Goal: Navigation & Orientation: Find specific page/section

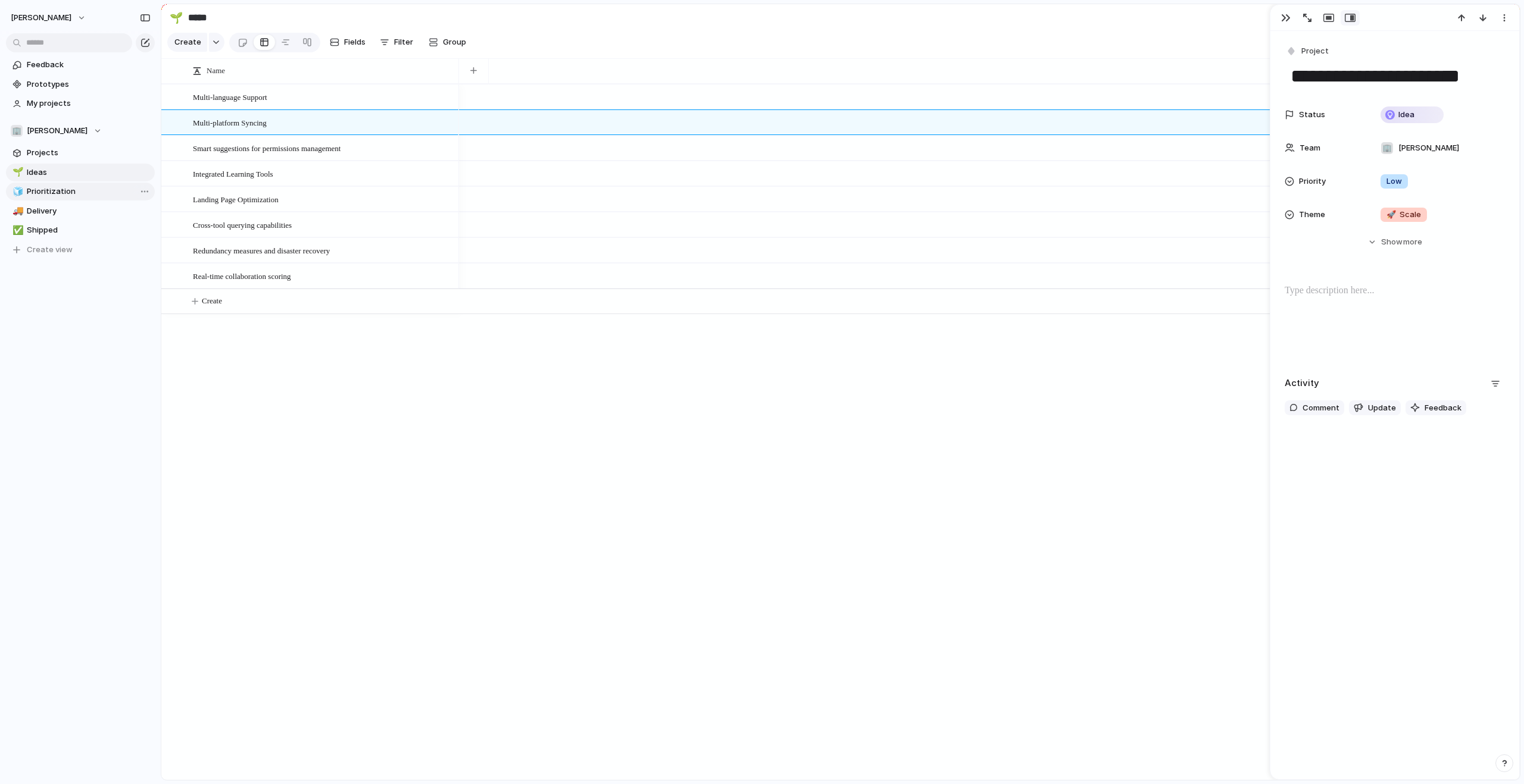
click at [90, 185] on link "🧊 Prioritization" at bounding box center [80, 191] width 149 height 18
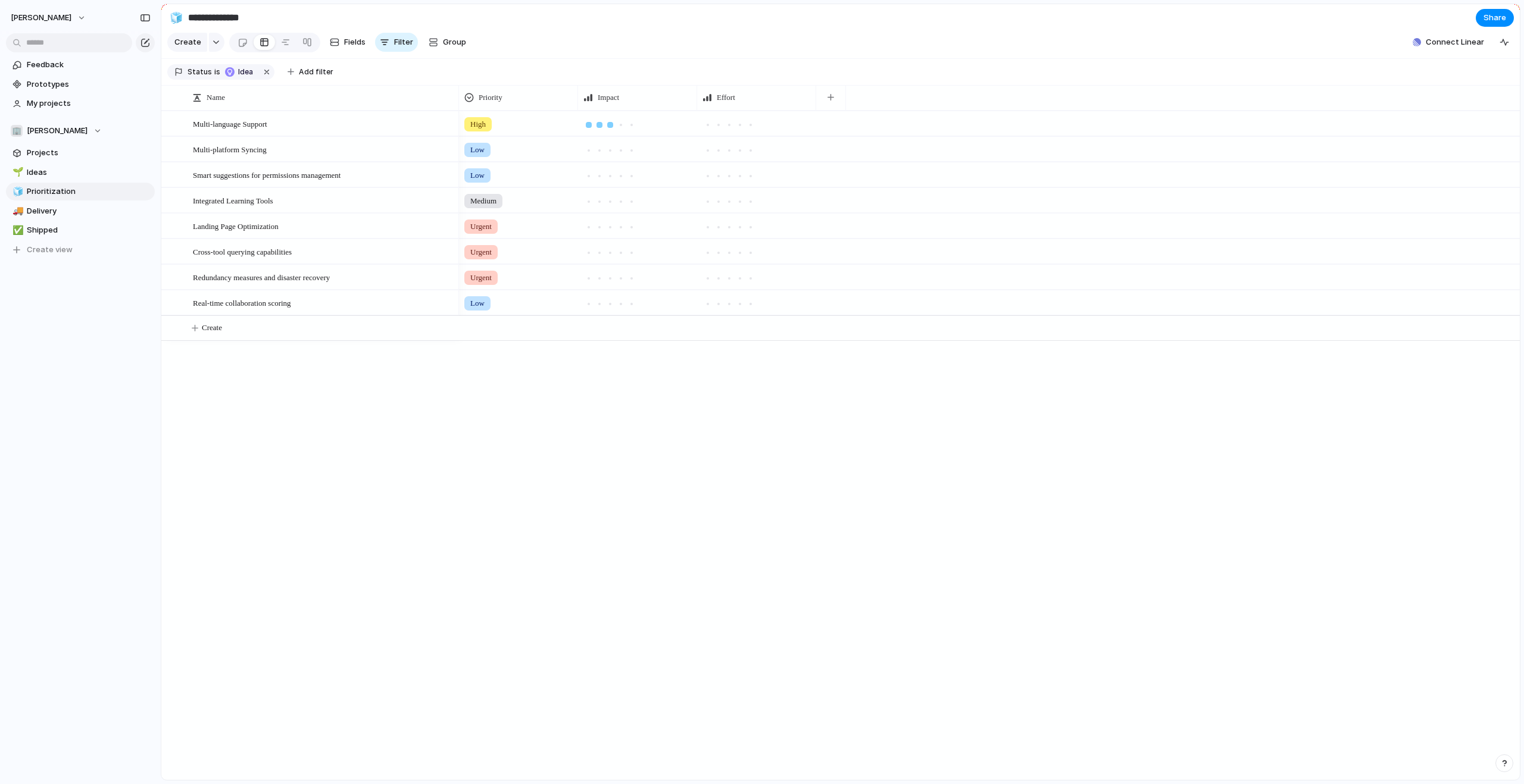
click at [609, 128] on div at bounding box center [610, 125] width 6 height 6
click at [747, 130] on div at bounding box center [750, 125] width 11 height 11
click at [829, 108] on button "button" at bounding box center [831, 97] width 24 height 21
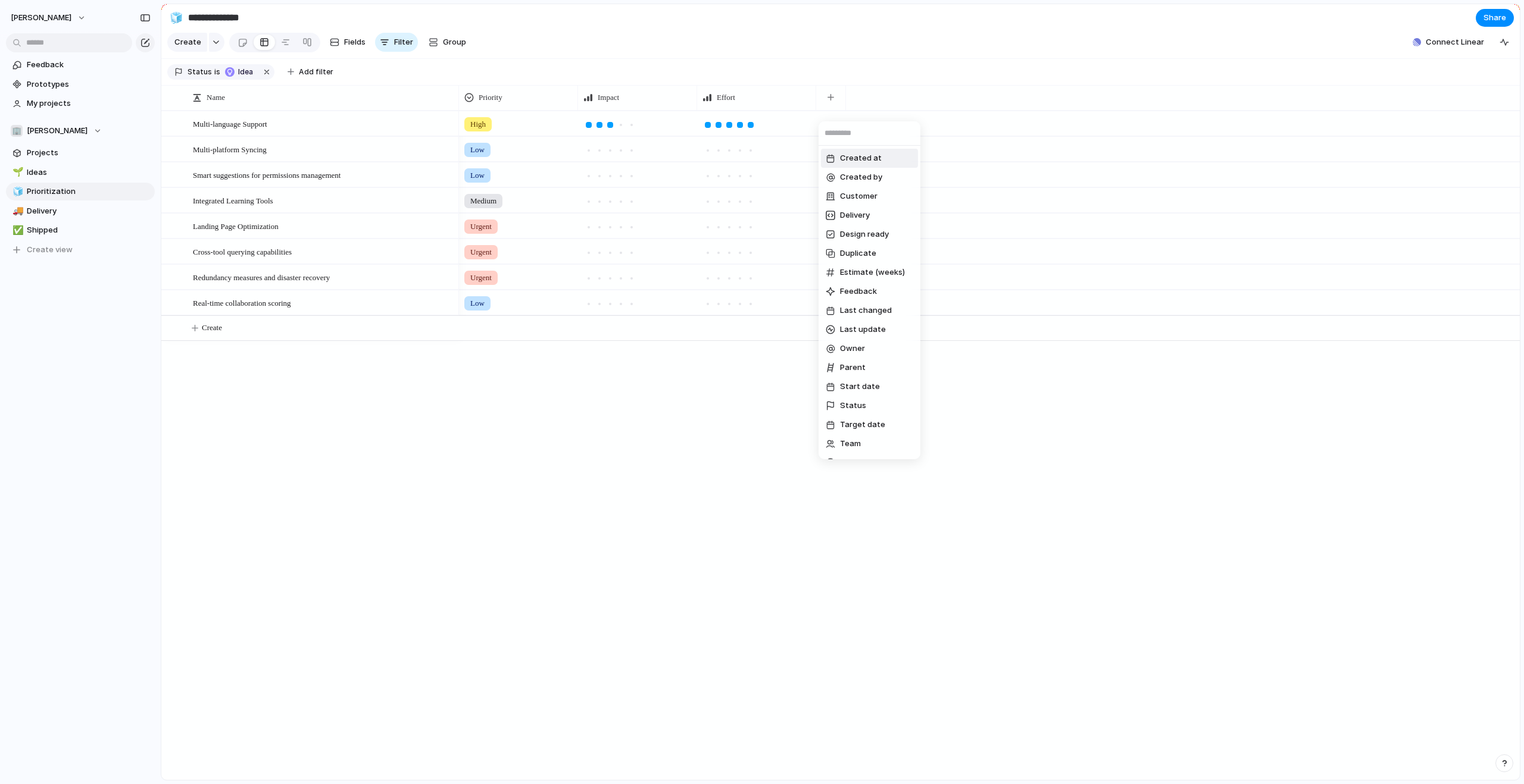
click at [656, 384] on div "Created at Created by Customer Delivery Design ready Duplicate Estimate (weeks)…" at bounding box center [762, 392] width 1524 height 784
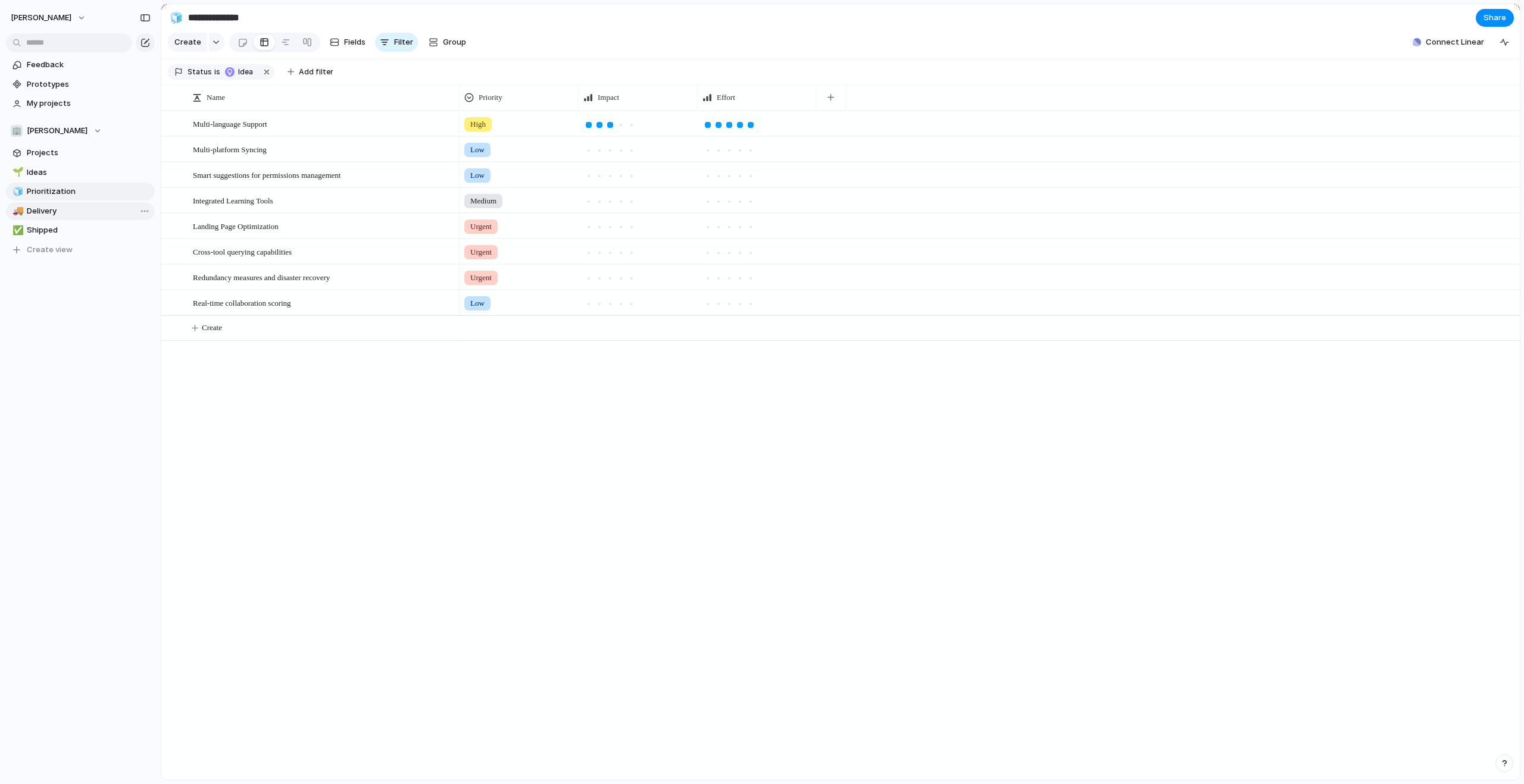
click at [70, 206] on span "Delivery" at bounding box center [89, 211] width 124 height 12
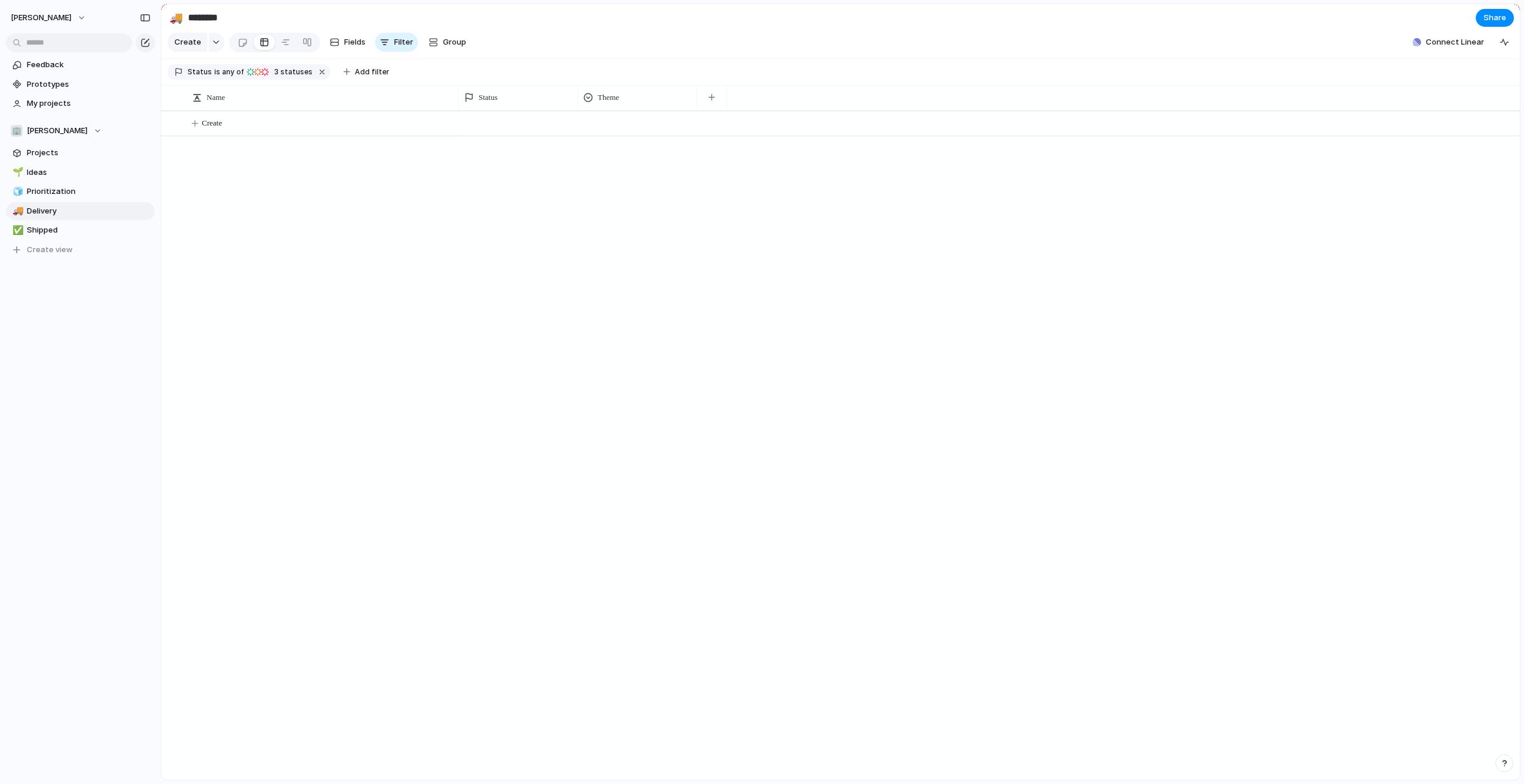
click at [402, 170] on div "Create" at bounding box center [841, 445] width 1359 height 669
click at [280, 136] on button "Create" at bounding box center [856, 123] width 1365 height 24
click at [50, 235] on span "Shipped" at bounding box center [89, 230] width 124 height 12
type input "*******"
click at [69, 253] on span "Create view" at bounding box center [50, 250] width 46 height 12
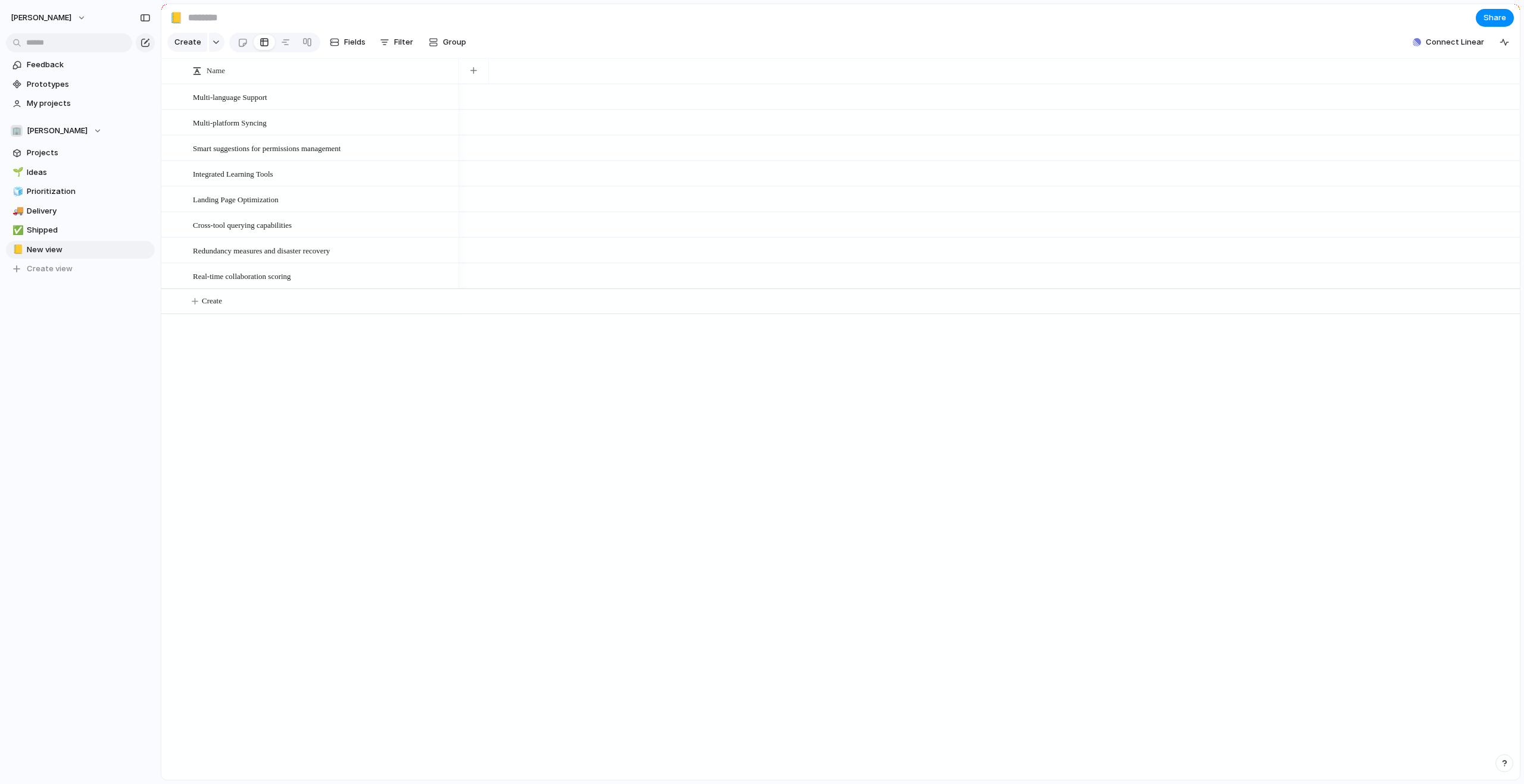
click at [250, 349] on div "Multi-language Support Multi-platform Syncing Smart suggestions for permissions…" at bounding box center [841, 432] width 1359 height 696
click at [173, 342] on span "Delete view" at bounding box center [184, 340] width 44 height 12
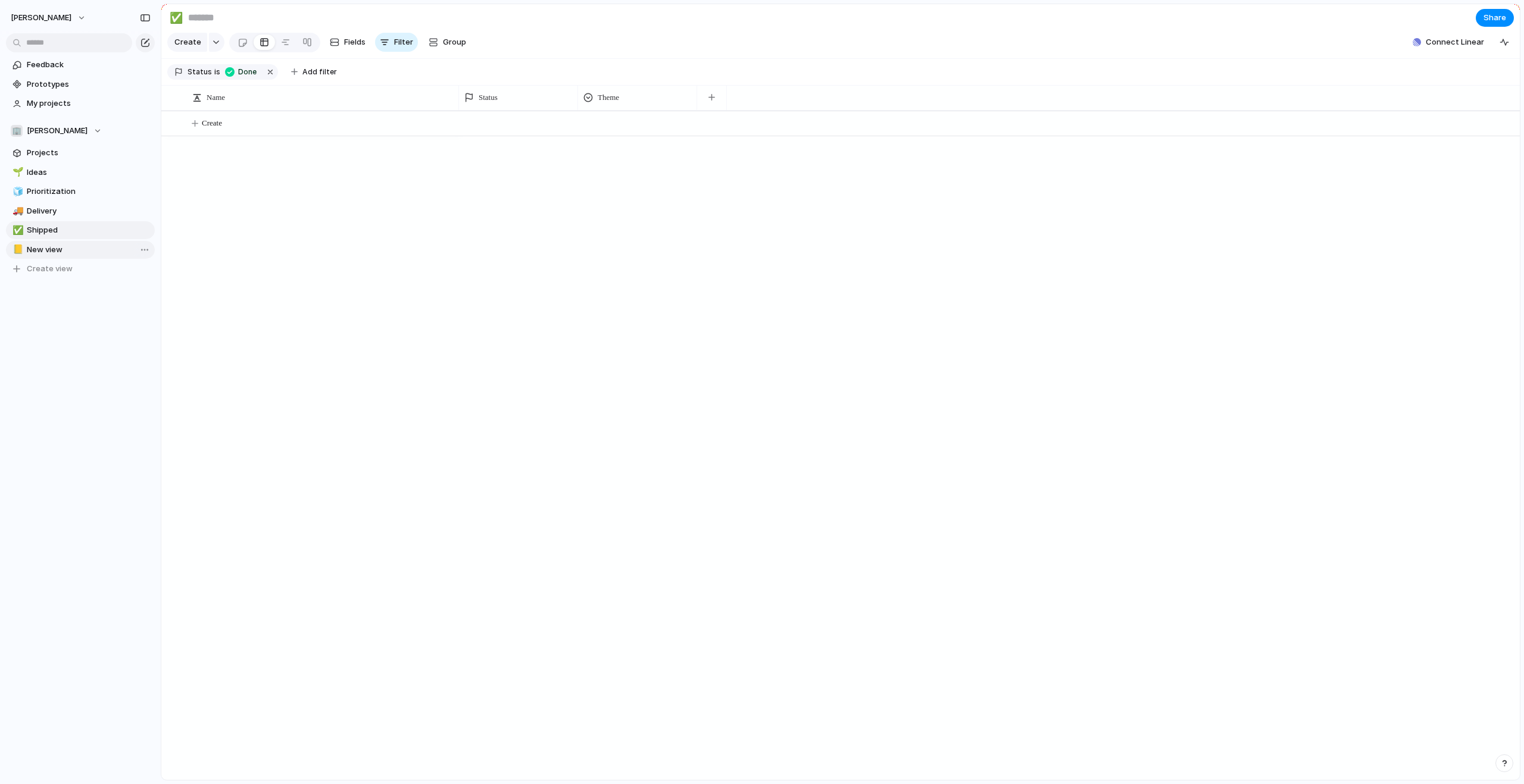
type input "*******"
click at [80, 152] on span "Projects" at bounding box center [89, 153] width 124 height 12
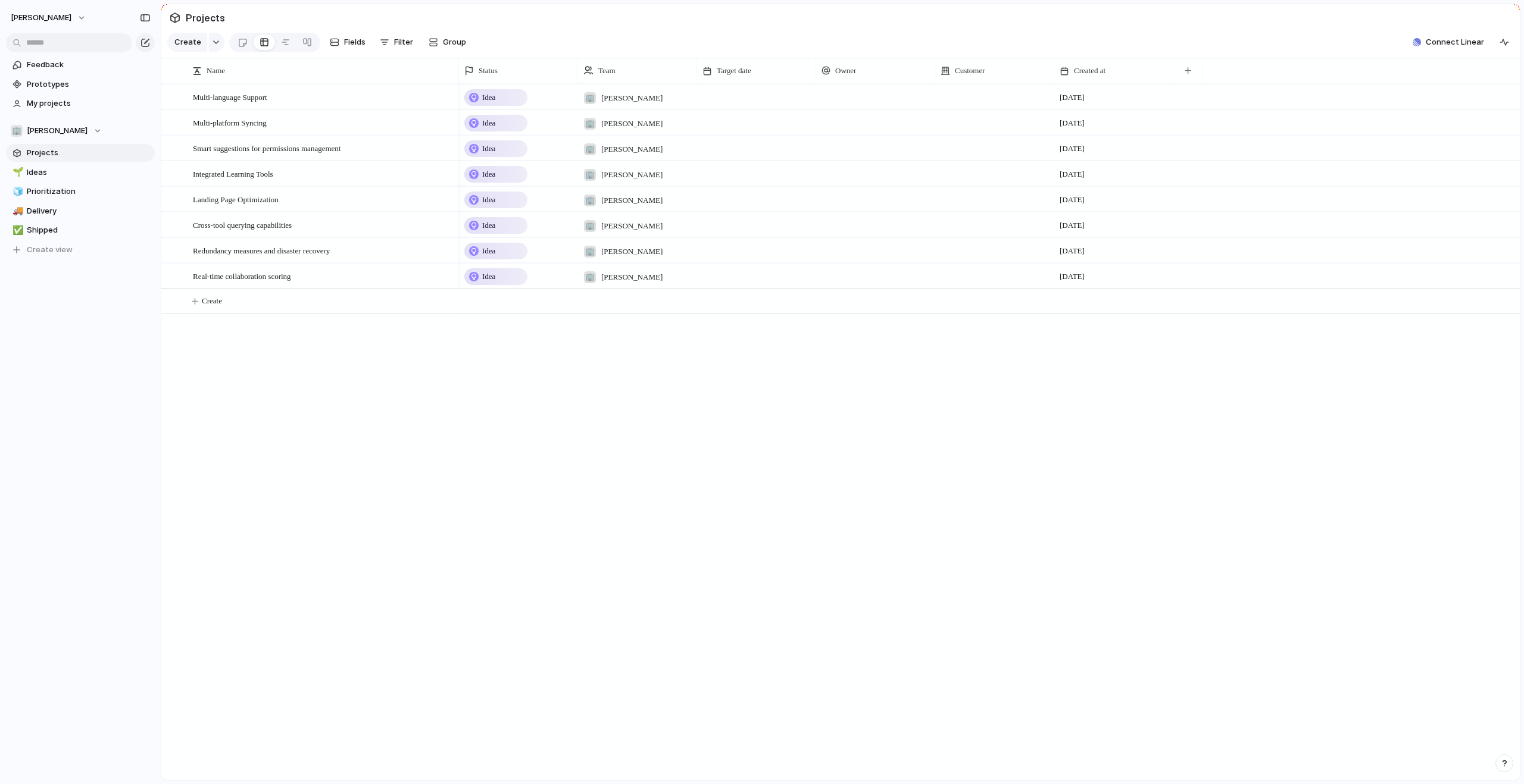
click at [80, 152] on span "Projects" at bounding box center [89, 153] width 124 height 12
click at [1405, 107] on div "Idea 🏢 [PERSON_NAME] [DATE]" at bounding box center [989, 97] width 1061 height 26
click at [227, 104] on span "Multi-language Support" at bounding box center [230, 96] width 75 height 14
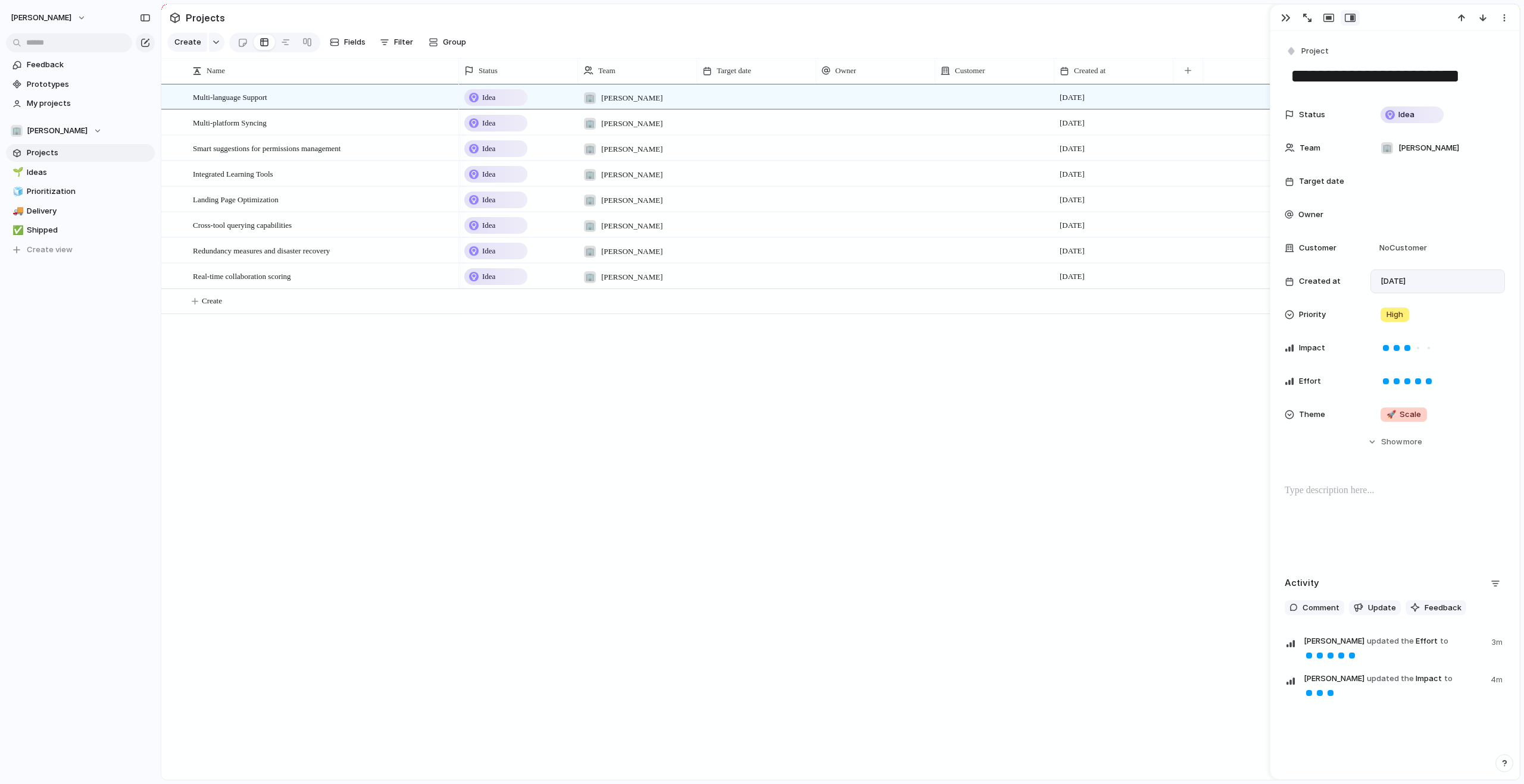
scroll to position [16, 0]
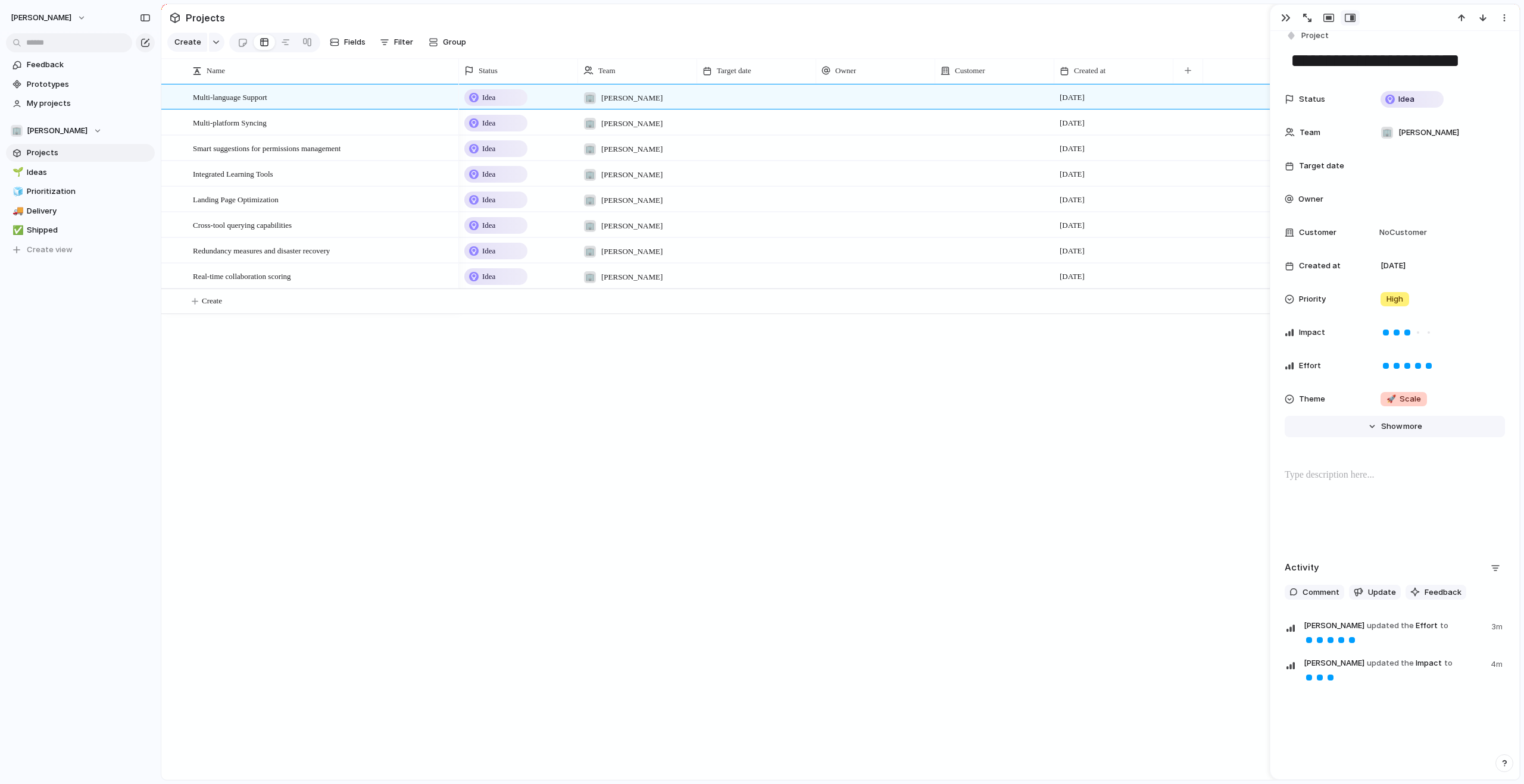
click at [1404, 423] on span "more" at bounding box center [1412, 426] width 19 height 12
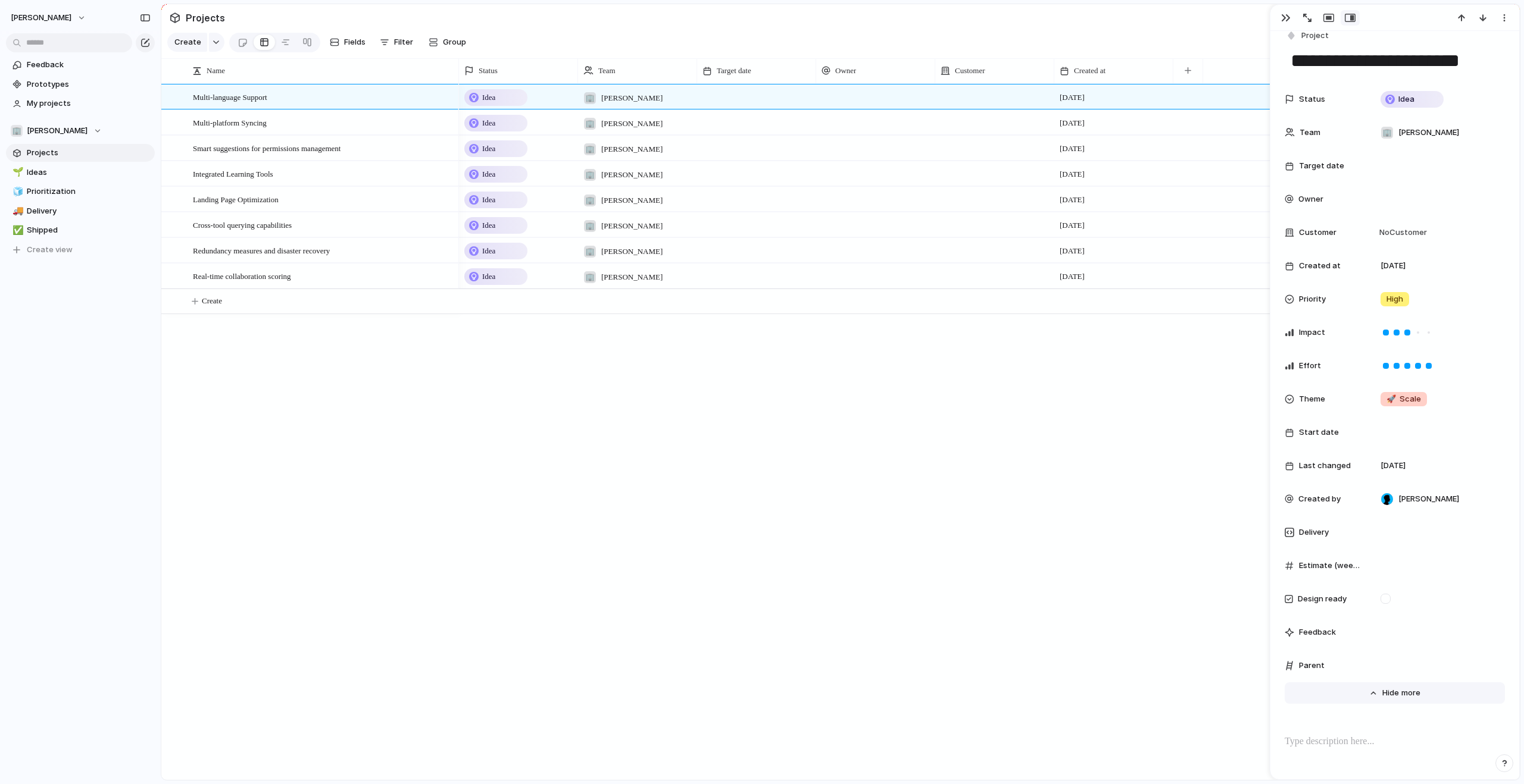
click at [1402, 696] on span "more" at bounding box center [1411, 693] width 19 height 12
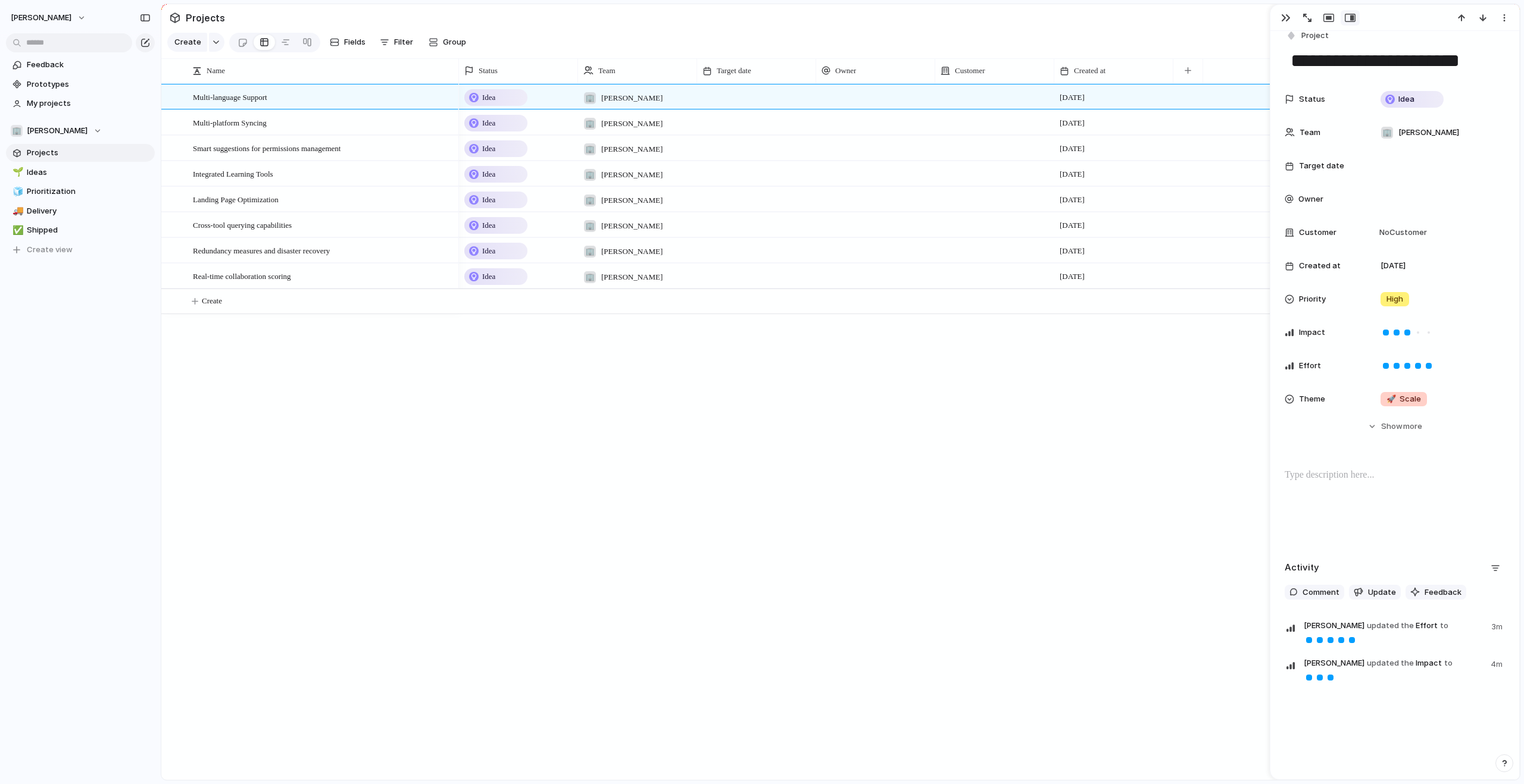
drag, startPoint x: 857, startPoint y: 509, endPoint x: 868, endPoint y: 505, distance: 11.7
click at [858, 509] on div "Idea 🏢 [PERSON_NAME] [DATE] Idea 🏢 [PERSON_NAME] [DATE] Idea 🏢 [PERSON_NAME] [D…" at bounding box center [989, 432] width 1061 height 696
click at [51, 172] on span "Ideas" at bounding box center [89, 172] width 124 height 12
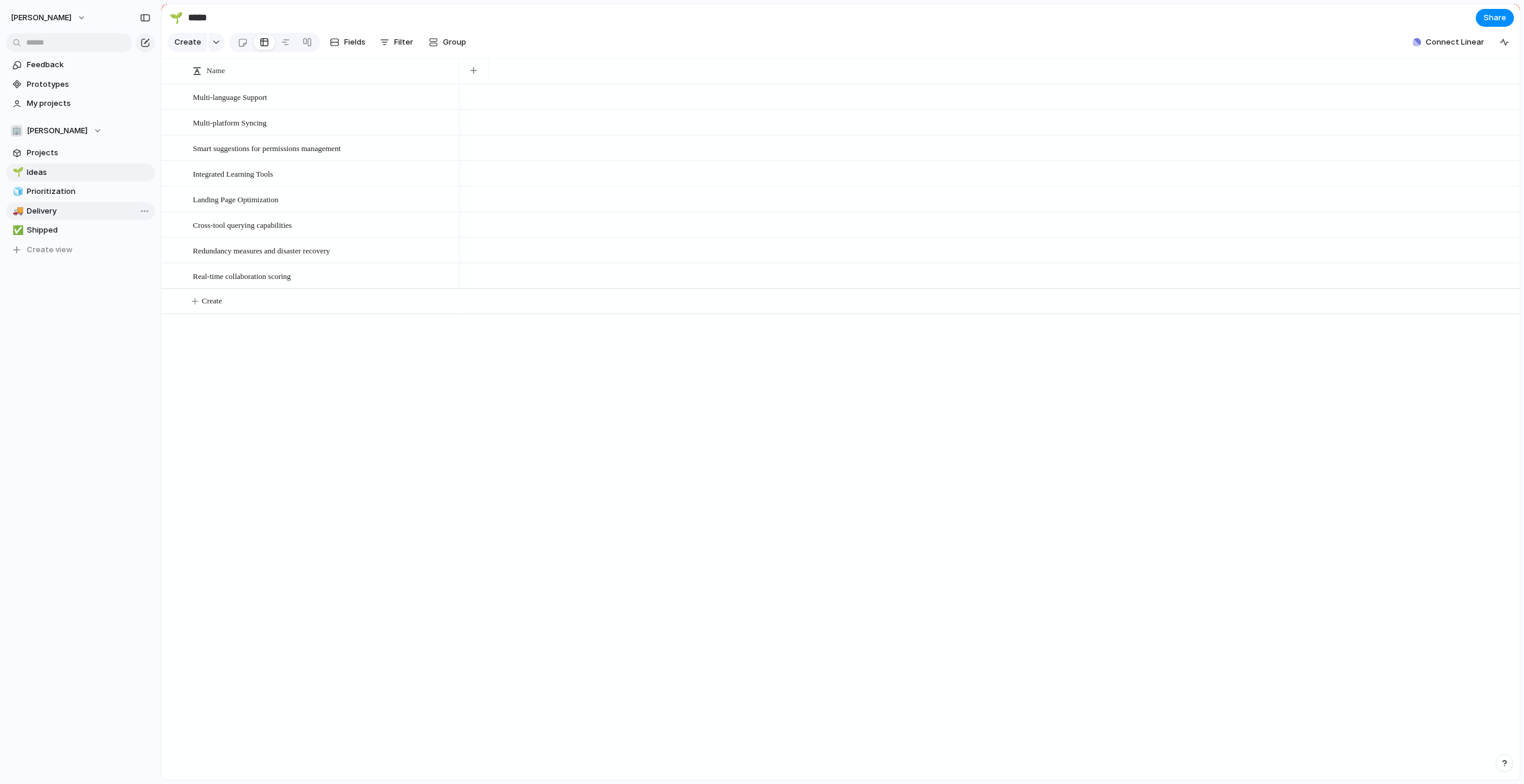
click at [52, 207] on span "Delivery" at bounding box center [89, 211] width 124 height 12
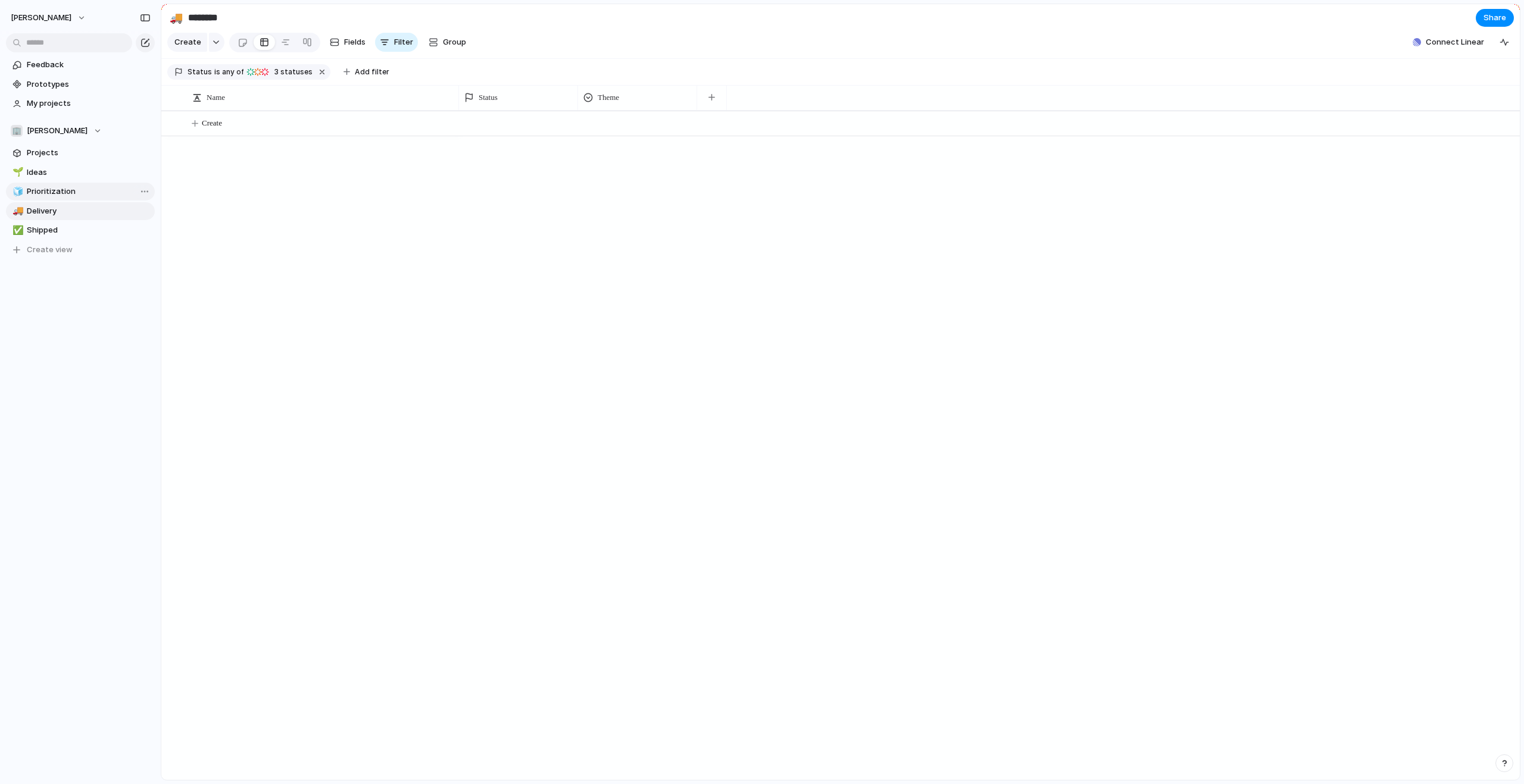
click at [58, 189] on span "Prioritization" at bounding box center [89, 191] width 124 height 12
type input "**********"
